Goal: Task Accomplishment & Management: Use online tool/utility

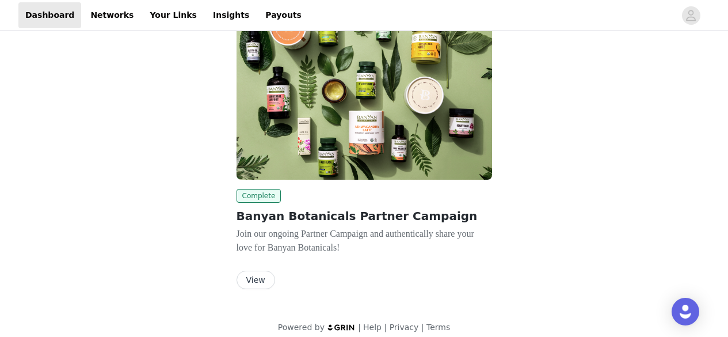
scroll to position [70, 0]
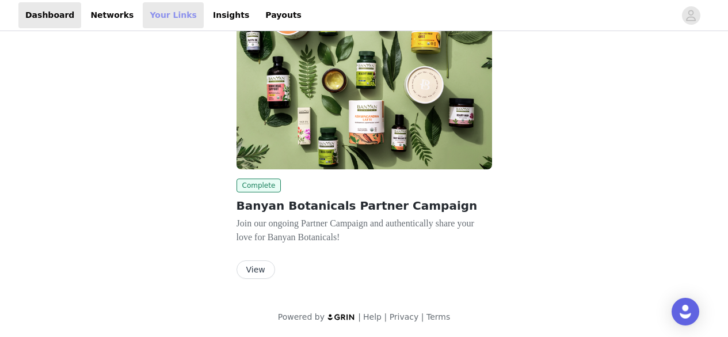
click at [150, 20] on link "Your Links" at bounding box center [173, 15] width 61 height 26
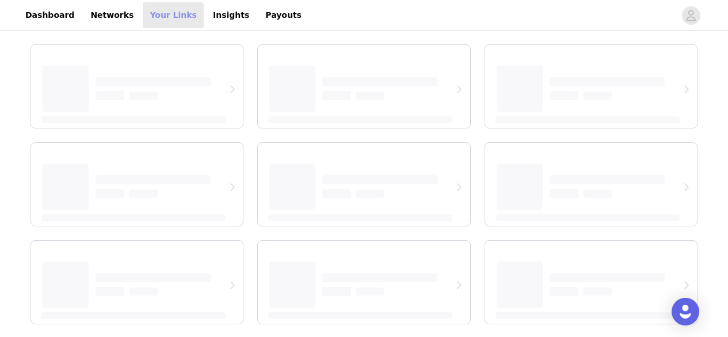
select select "12"
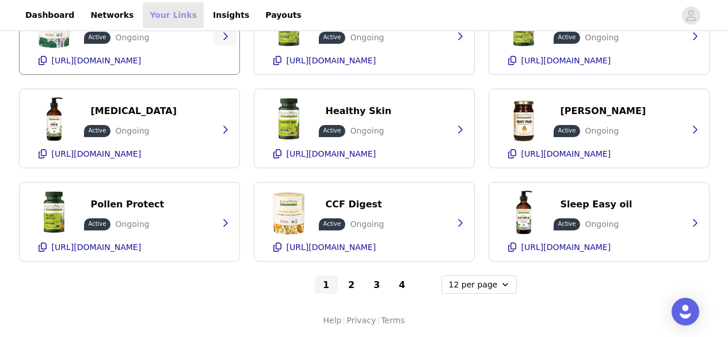
scroll to position [201, 0]
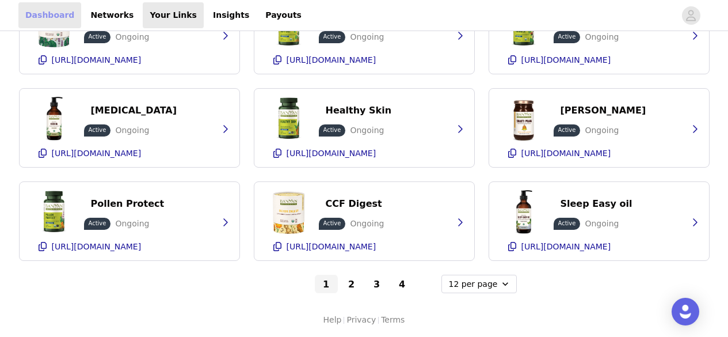
click at [56, 20] on link "Dashboard" at bounding box center [49, 15] width 63 height 26
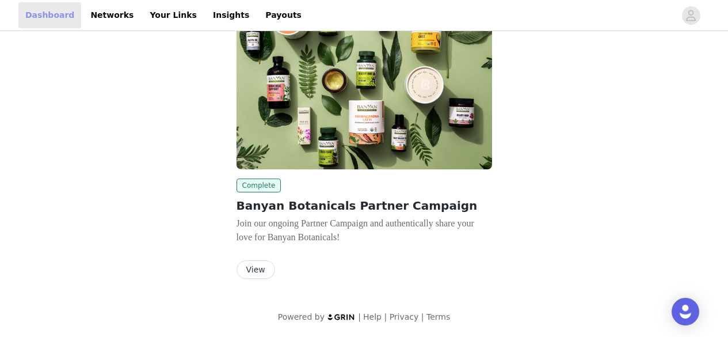
scroll to position [70, 0]
click at [155, 17] on link "Your Links" at bounding box center [173, 15] width 61 height 26
select select "12"
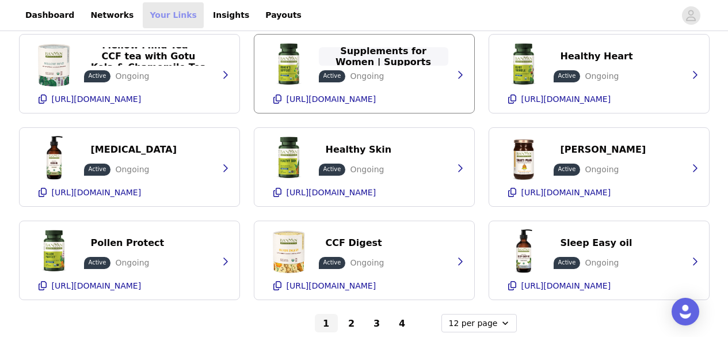
scroll to position [202, 0]
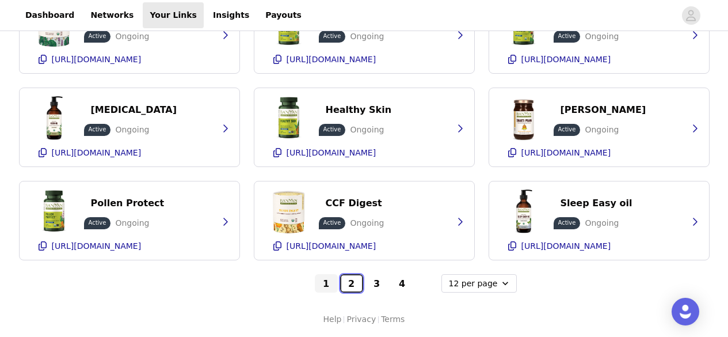
click at [354, 286] on button "2" at bounding box center [351, 283] width 23 height 18
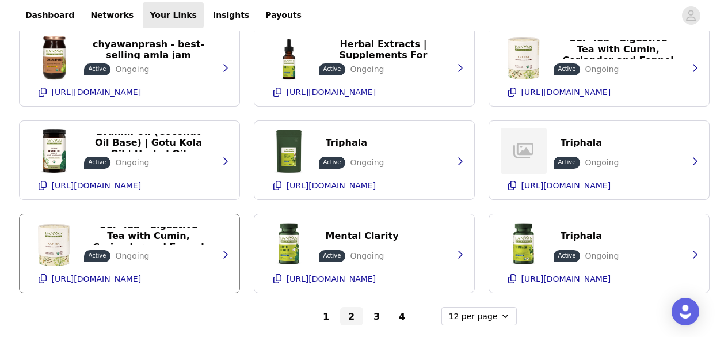
scroll to position [170, 0]
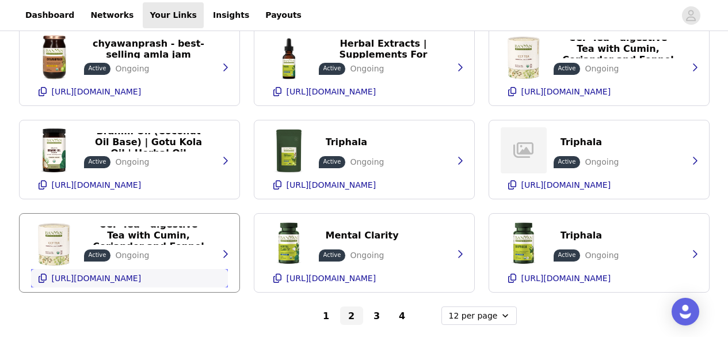
drag, startPoint x: 159, startPoint y: 275, endPoint x: 39, endPoint y: 275, distance: 120.2
click at [39, 275] on icon "button" at bounding box center [42, 277] width 9 height 9
drag, startPoint x: 338, startPoint y: 192, endPoint x: 275, endPoint y: 182, distance: 63.6
click at [275, 182] on icon "button" at bounding box center [277, 184] width 9 height 9
click at [275, 277] on icon "button" at bounding box center [277, 277] width 8 height 9
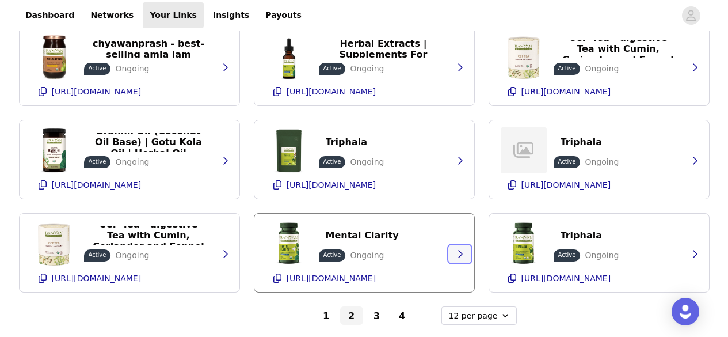
click at [459, 250] on icon "button" at bounding box center [459, 253] width 9 height 9
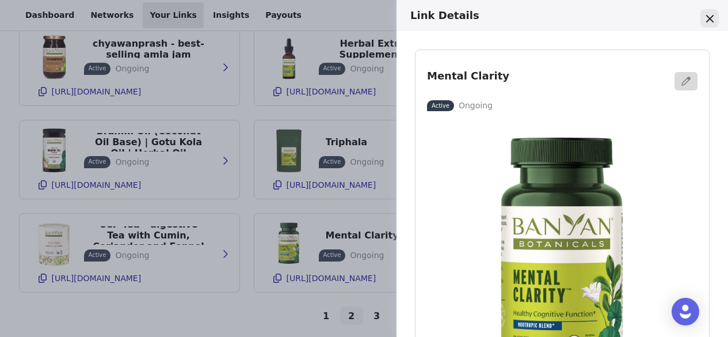
click at [704, 20] on button "Close" at bounding box center [709, 18] width 18 height 18
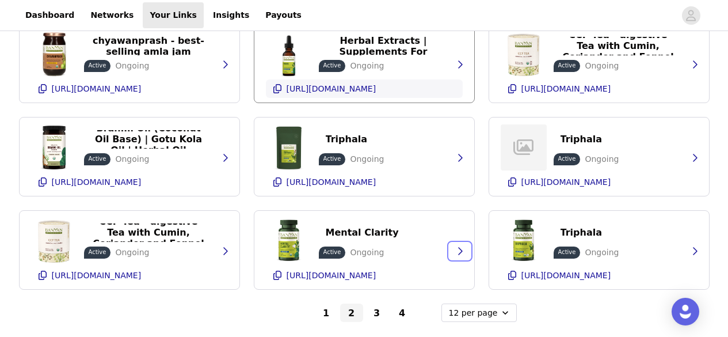
scroll to position [174, 0]
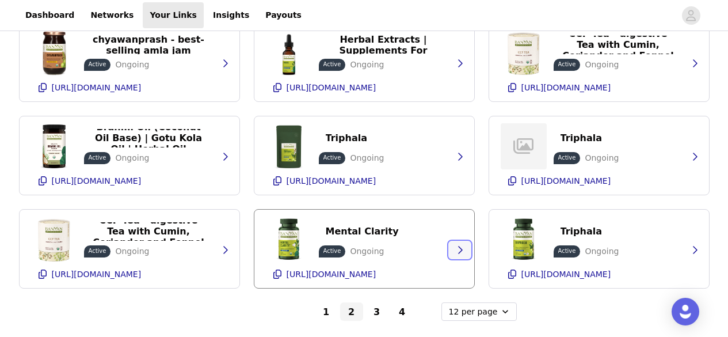
click at [461, 249] on icon "button" at bounding box center [460, 249] width 5 height 7
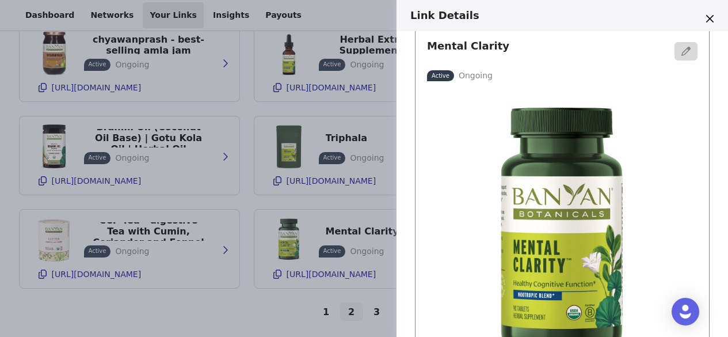
scroll to position [0, 0]
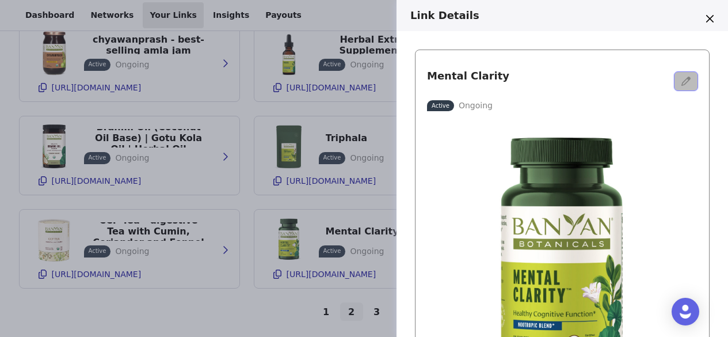
click at [674, 75] on button "button" at bounding box center [685, 81] width 23 height 18
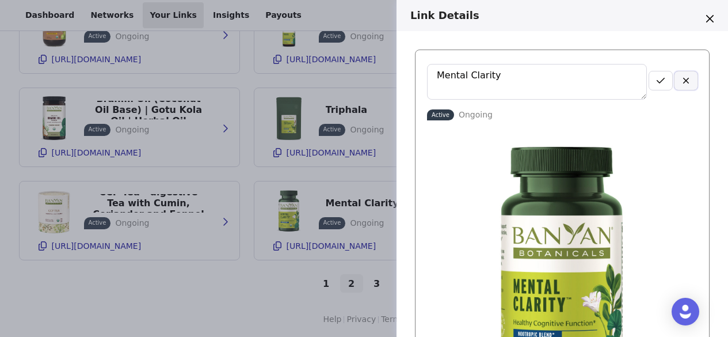
click at [681, 82] on icon "button" at bounding box center [685, 80] width 9 height 9
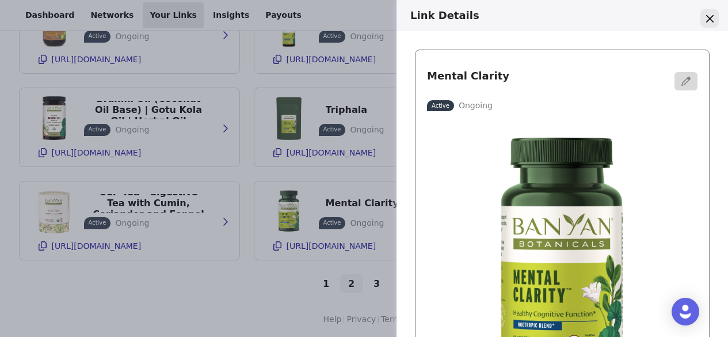
click at [705, 13] on button "Close" at bounding box center [709, 18] width 18 height 18
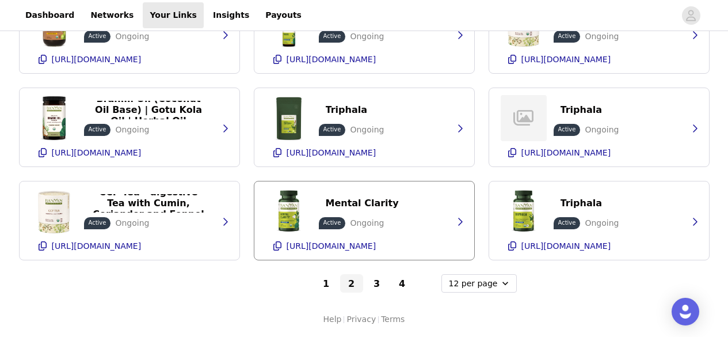
click at [395, 199] on div "Mental Clarity Active Ongoing [URL][DOMAIN_NAME]" at bounding box center [364, 220] width 197 height 78
click at [455, 230] on button "button" at bounding box center [459, 221] width 23 height 18
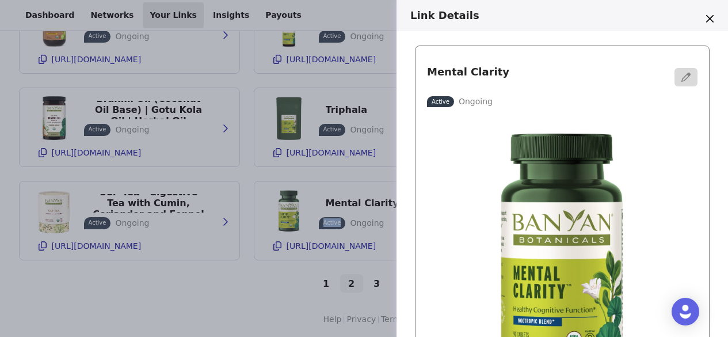
scroll to position [5, 0]
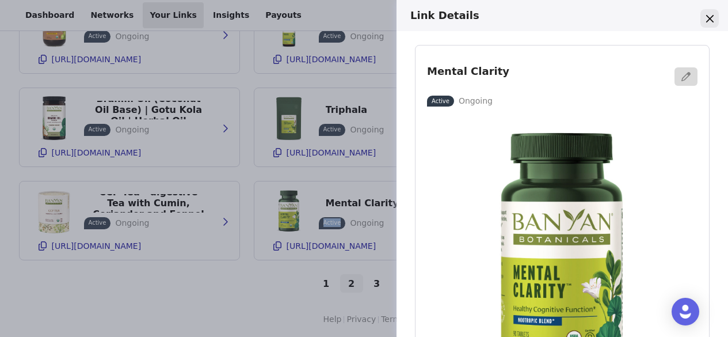
click at [709, 14] on button "Close" at bounding box center [709, 18] width 18 height 18
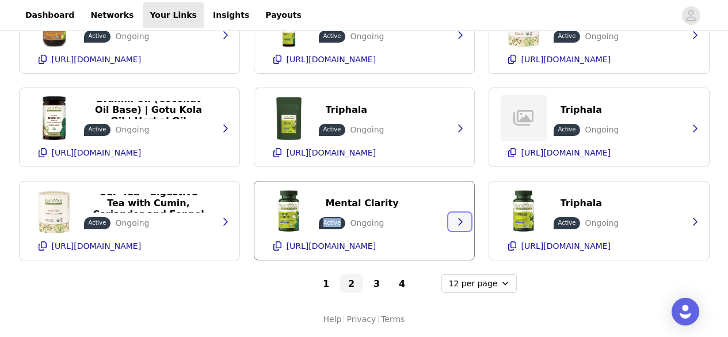
click at [460, 219] on icon "button" at bounding box center [460, 221] width 5 height 7
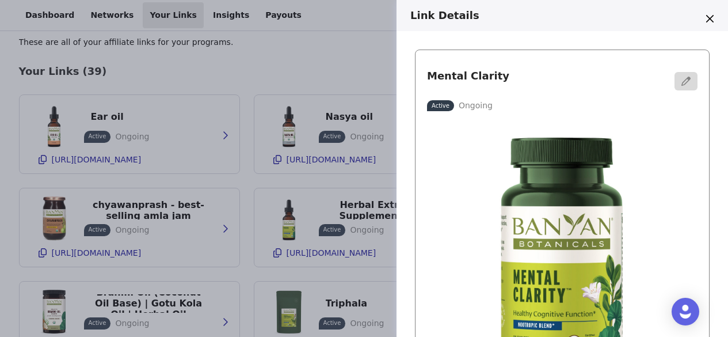
scroll to position [0, 0]
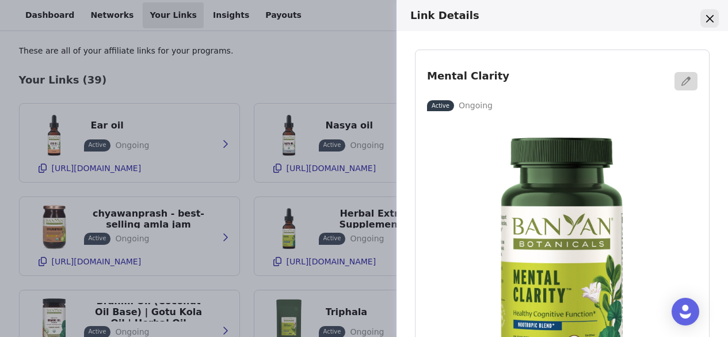
click at [713, 18] on icon "Close" at bounding box center [709, 18] width 7 height 7
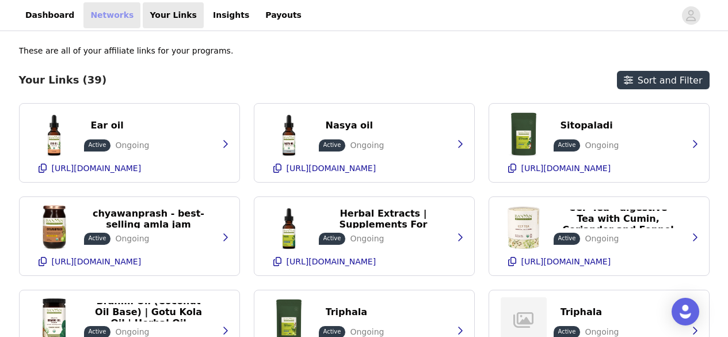
click at [88, 19] on link "Networks" at bounding box center [111, 15] width 57 height 26
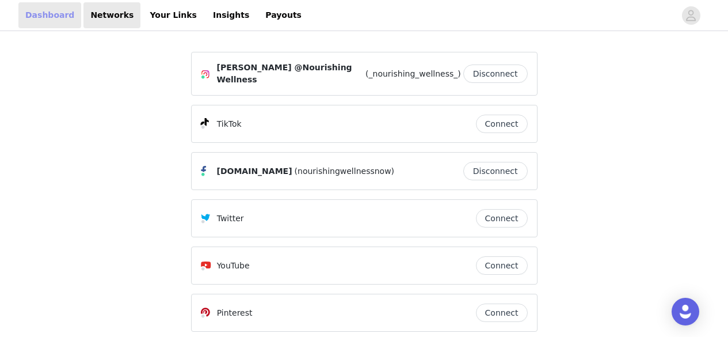
click at [51, 21] on link "Dashboard" at bounding box center [49, 15] width 63 height 26
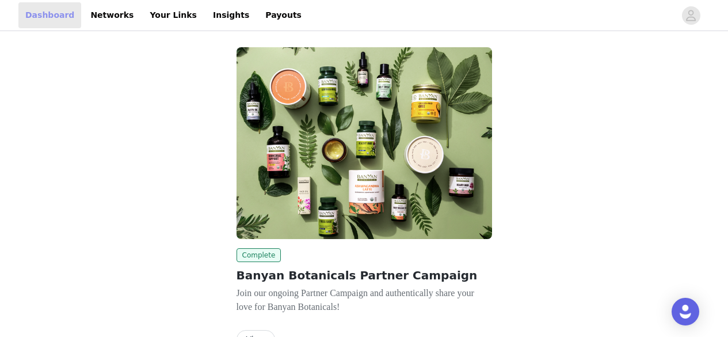
scroll to position [70, 0]
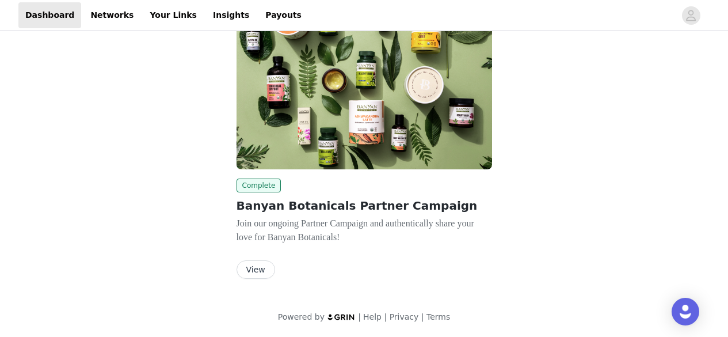
click at [259, 273] on button "View" at bounding box center [255, 269] width 39 height 18
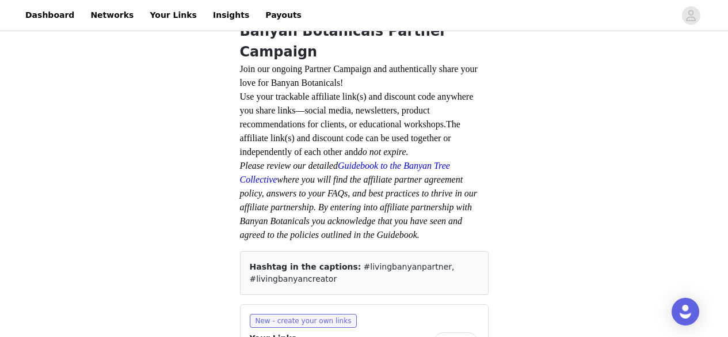
scroll to position [264, 0]
click at [300, 313] on span "New - create your own links" at bounding box center [304, 320] width 108 height 14
click at [288, 313] on span "New - create your own links" at bounding box center [304, 320] width 108 height 14
click at [301, 313] on span "New - create your own links" at bounding box center [304, 320] width 108 height 14
click at [451, 331] on button "View" at bounding box center [456, 342] width 46 height 23
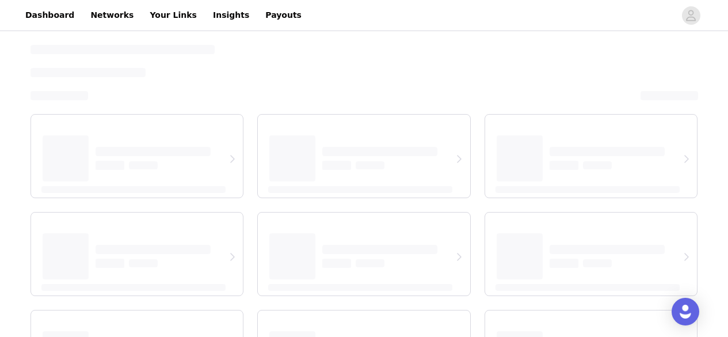
select select "12"
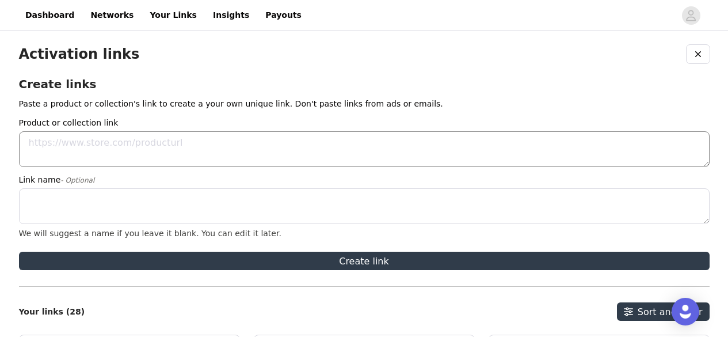
click at [142, 146] on textarea "Product or collection link" at bounding box center [364, 149] width 690 height 36
paste textarea "[URL][DOMAIN_NAME]"
type textarea "[URL][DOMAIN_NAME]"
click at [98, 200] on textarea "Link name - Optional" at bounding box center [364, 206] width 690 height 36
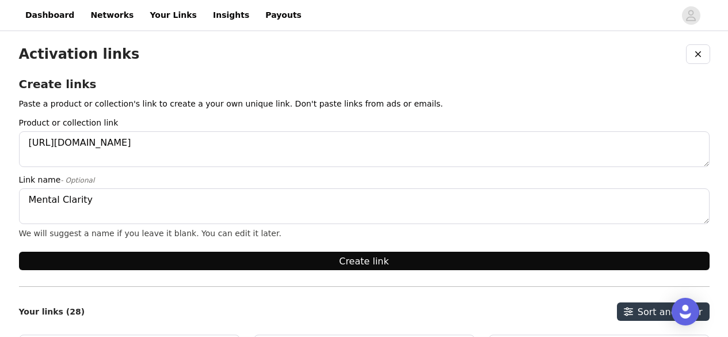
type textarea "Mental Clarity"
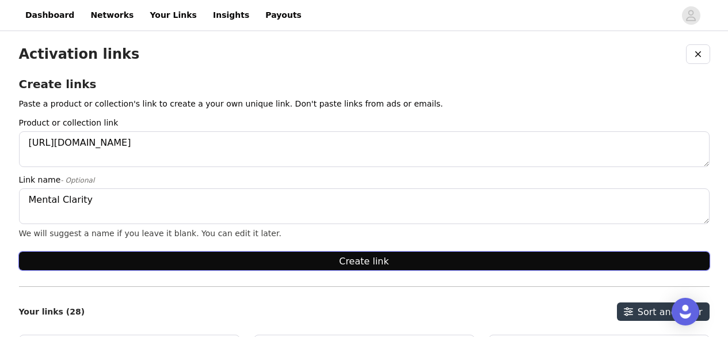
click at [284, 264] on button "Create link" at bounding box center [364, 260] width 690 height 18
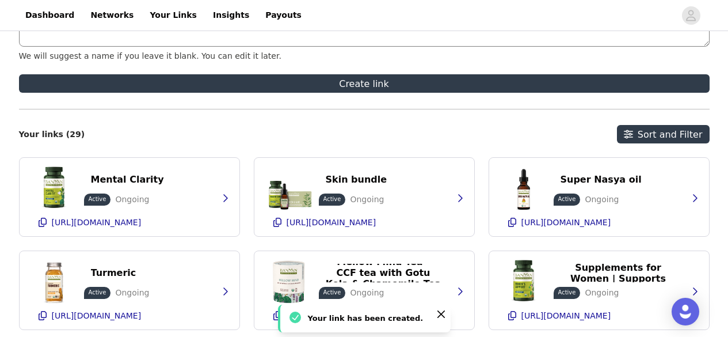
scroll to position [178, 0]
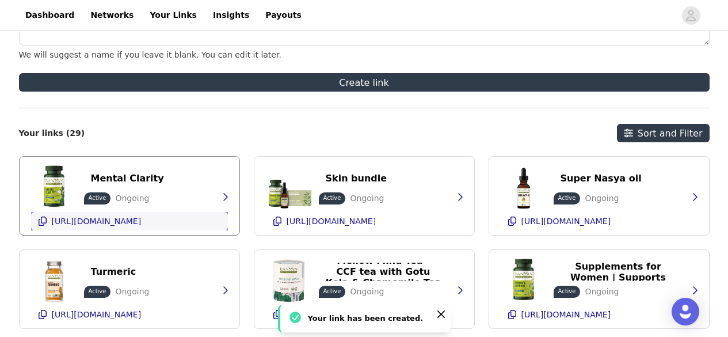
click at [40, 221] on icon "button" at bounding box center [42, 220] width 9 height 9
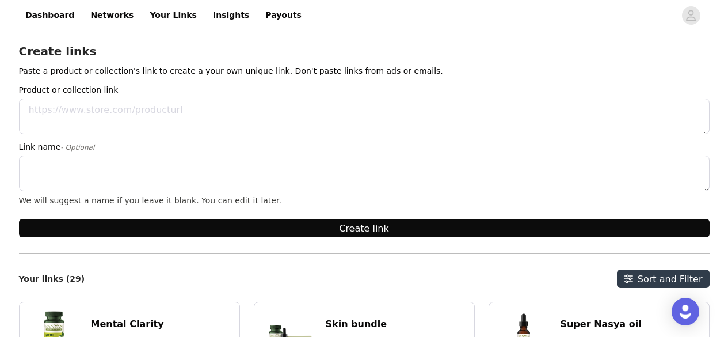
scroll to position [32, 0]
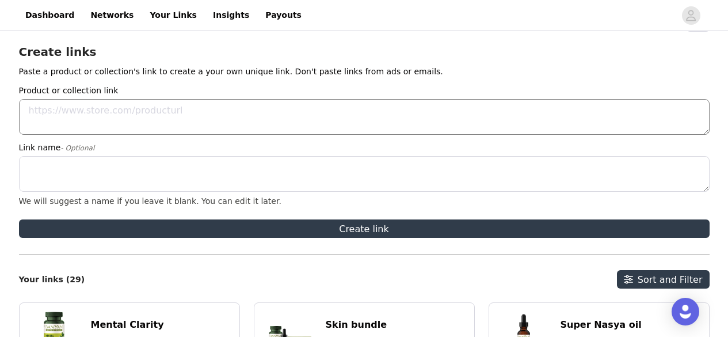
click at [154, 116] on textarea "Product or collection link" at bounding box center [364, 117] width 690 height 36
paste textarea "[URL][DOMAIN_NAME]"
type textarea "[URL][DOMAIN_NAME]"
click at [85, 166] on textarea "Link name - Optional" at bounding box center [364, 174] width 690 height 36
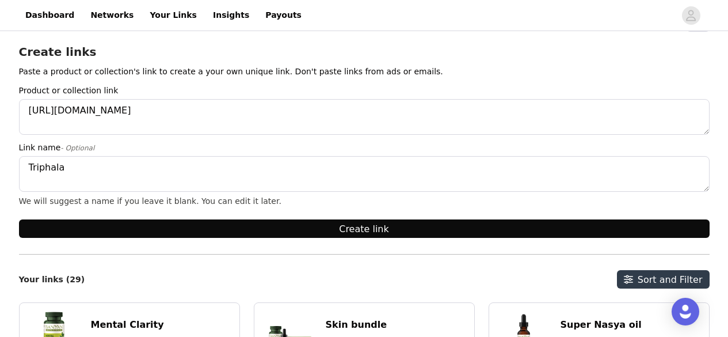
type textarea "Triphala"
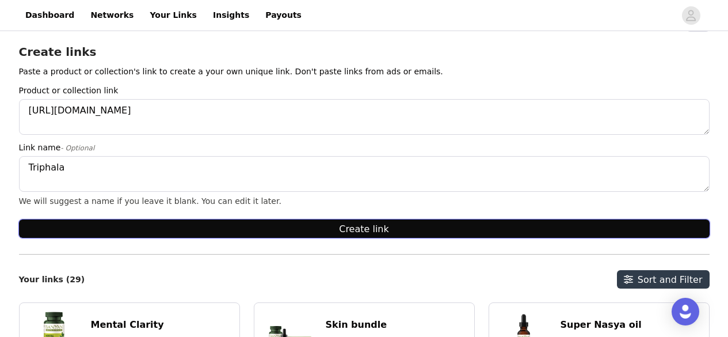
click at [161, 231] on button "Create link" at bounding box center [364, 228] width 690 height 18
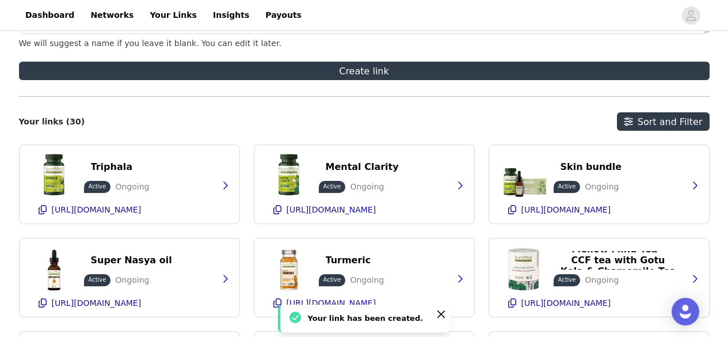
scroll to position [190, 0]
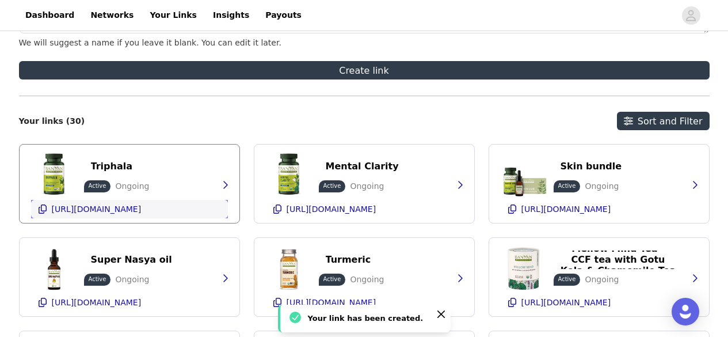
click at [44, 209] on icon "button" at bounding box center [42, 208] width 9 height 9
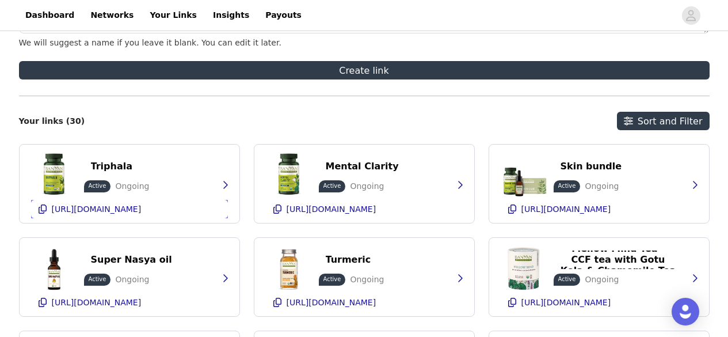
scroll to position [6, 0]
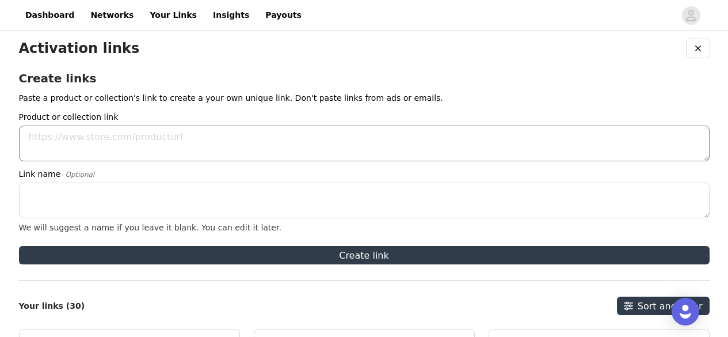
click at [129, 137] on textarea "Product or collection link" at bounding box center [364, 143] width 690 height 36
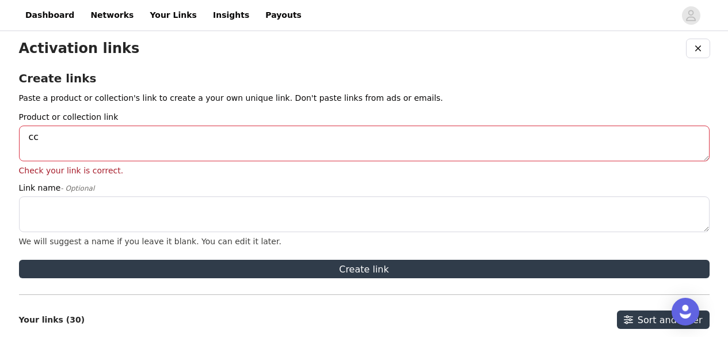
type textarea "c"
paste textarea "[URL][DOMAIN_NAME]"
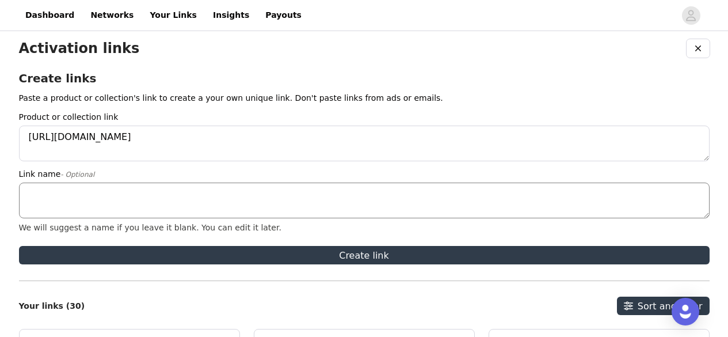
type textarea "[URL][DOMAIN_NAME]"
click at [148, 195] on textarea "Link name - Optional" at bounding box center [364, 200] width 690 height 36
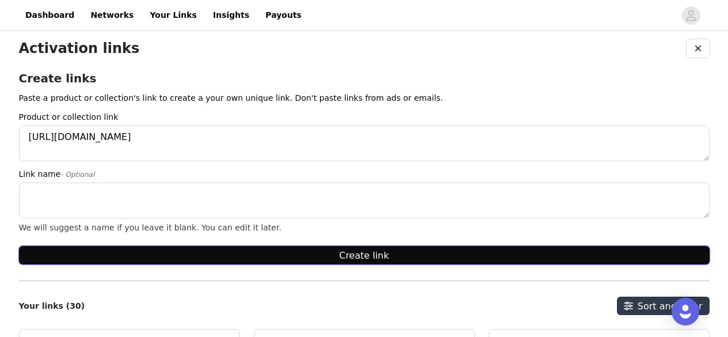
click at [368, 253] on button "Create link" at bounding box center [364, 255] width 690 height 18
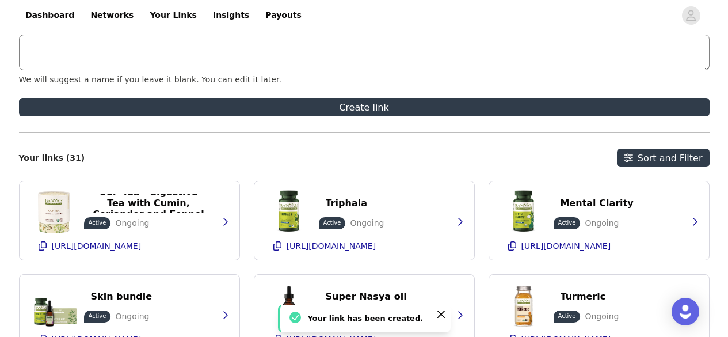
scroll to position [154, 0]
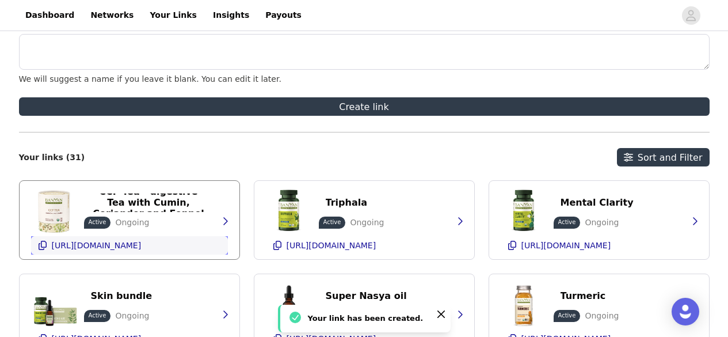
click at [38, 246] on icon "button" at bounding box center [42, 244] width 9 height 9
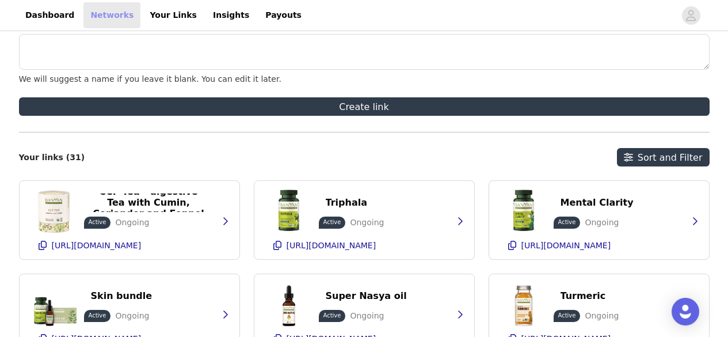
click at [97, 21] on link "Networks" at bounding box center [111, 15] width 57 height 26
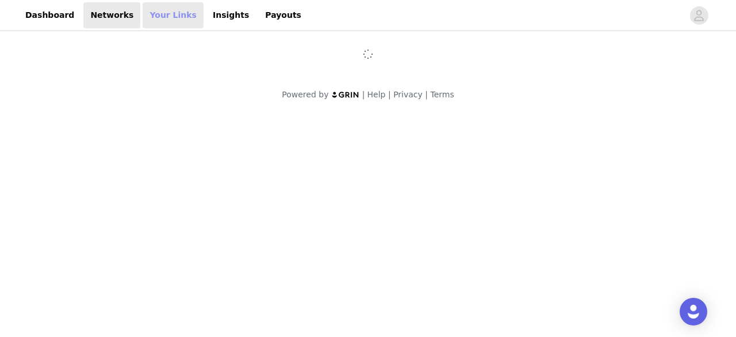
click at [155, 14] on link "Your Links" at bounding box center [173, 15] width 61 height 26
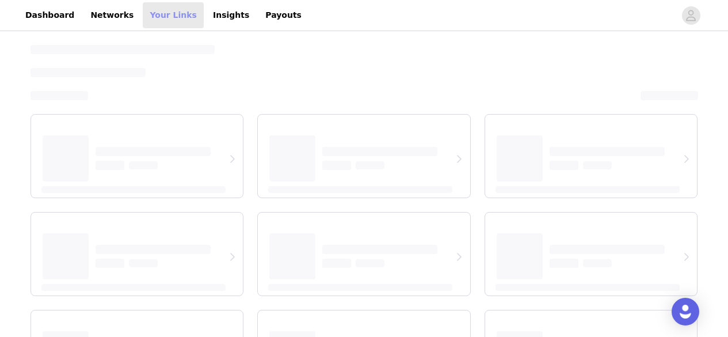
select select "12"
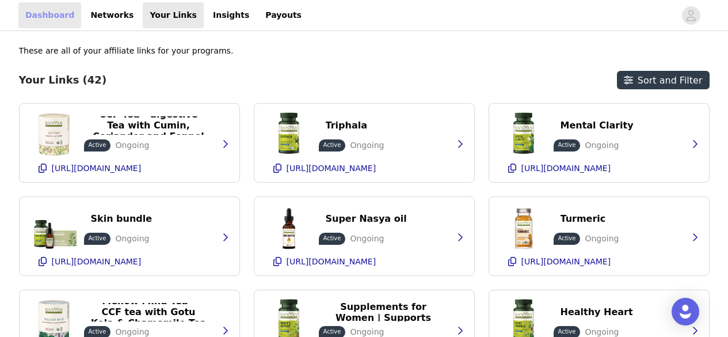
click at [50, 13] on link "Dashboard" at bounding box center [49, 15] width 63 height 26
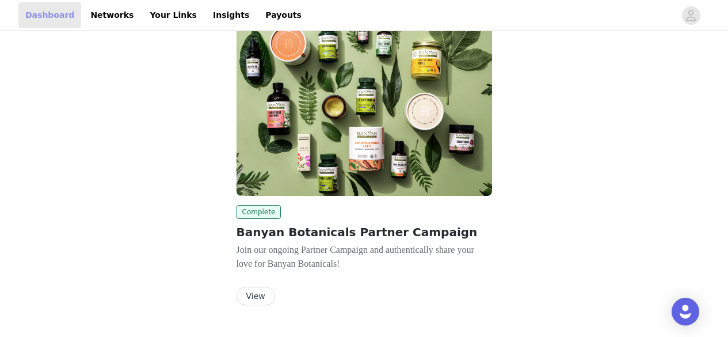
scroll to position [70, 0]
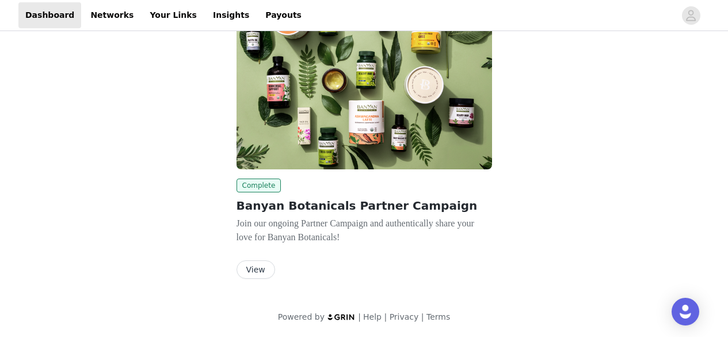
click at [259, 268] on button "View" at bounding box center [255, 269] width 39 height 18
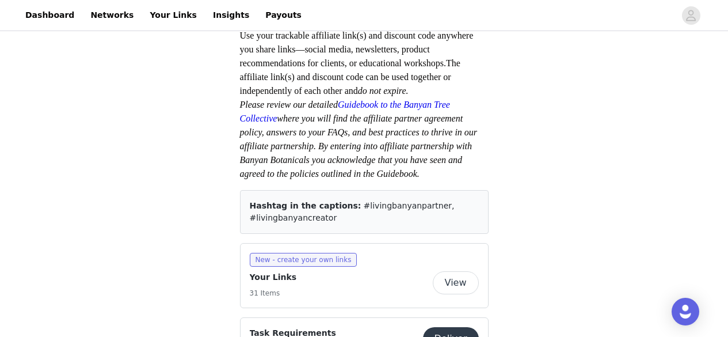
scroll to position [342, 0]
